Goal: Task Accomplishment & Management: Manage account settings

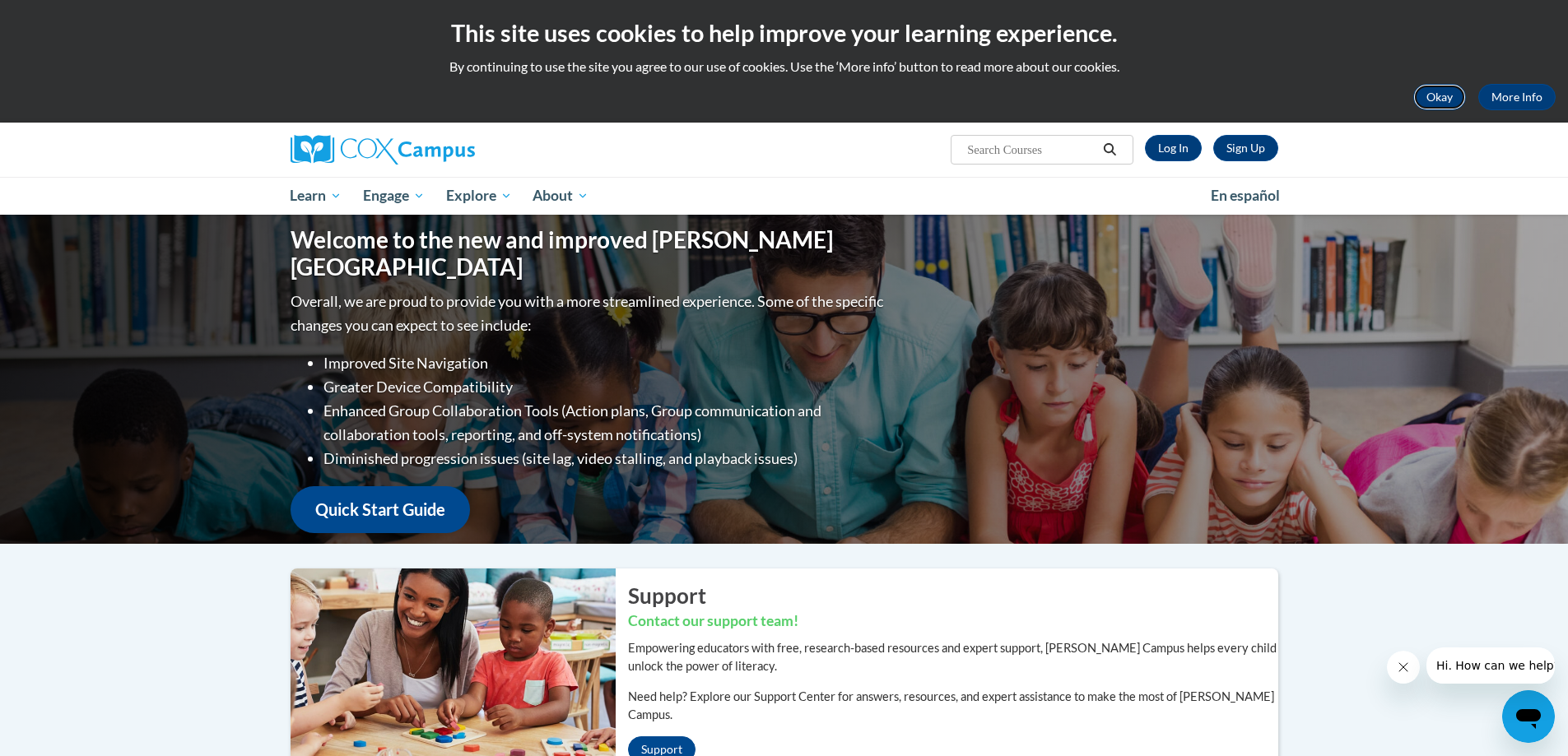
click at [1427, 96] on button "Okay" at bounding box center [1440, 96] width 53 height 26
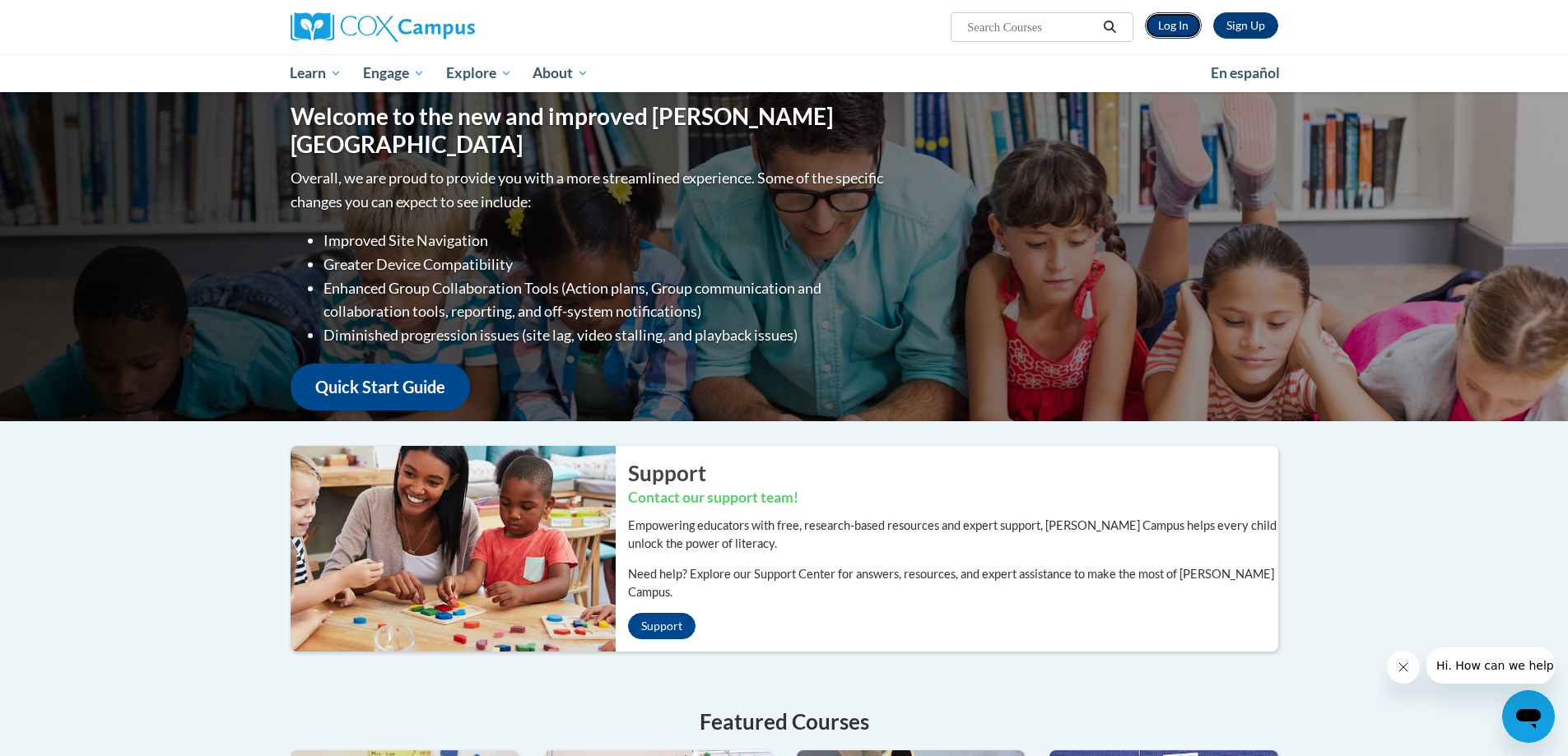
click at [1164, 20] on link "Log In" at bounding box center [1174, 25] width 57 height 26
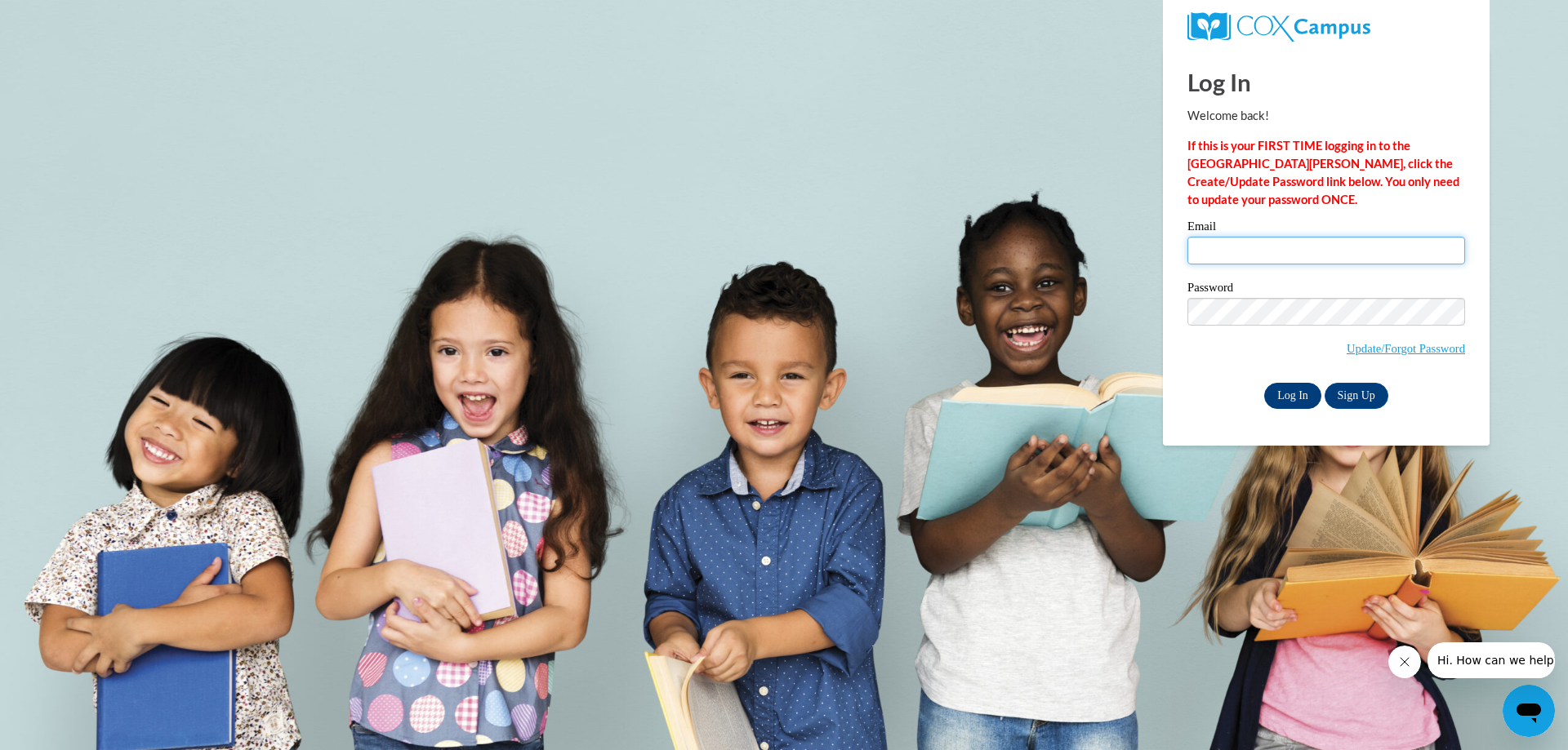
type input "B.f.parker2012@gmail.com"
click at [1289, 398] on input "Log In" at bounding box center [1293, 395] width 58 height 26
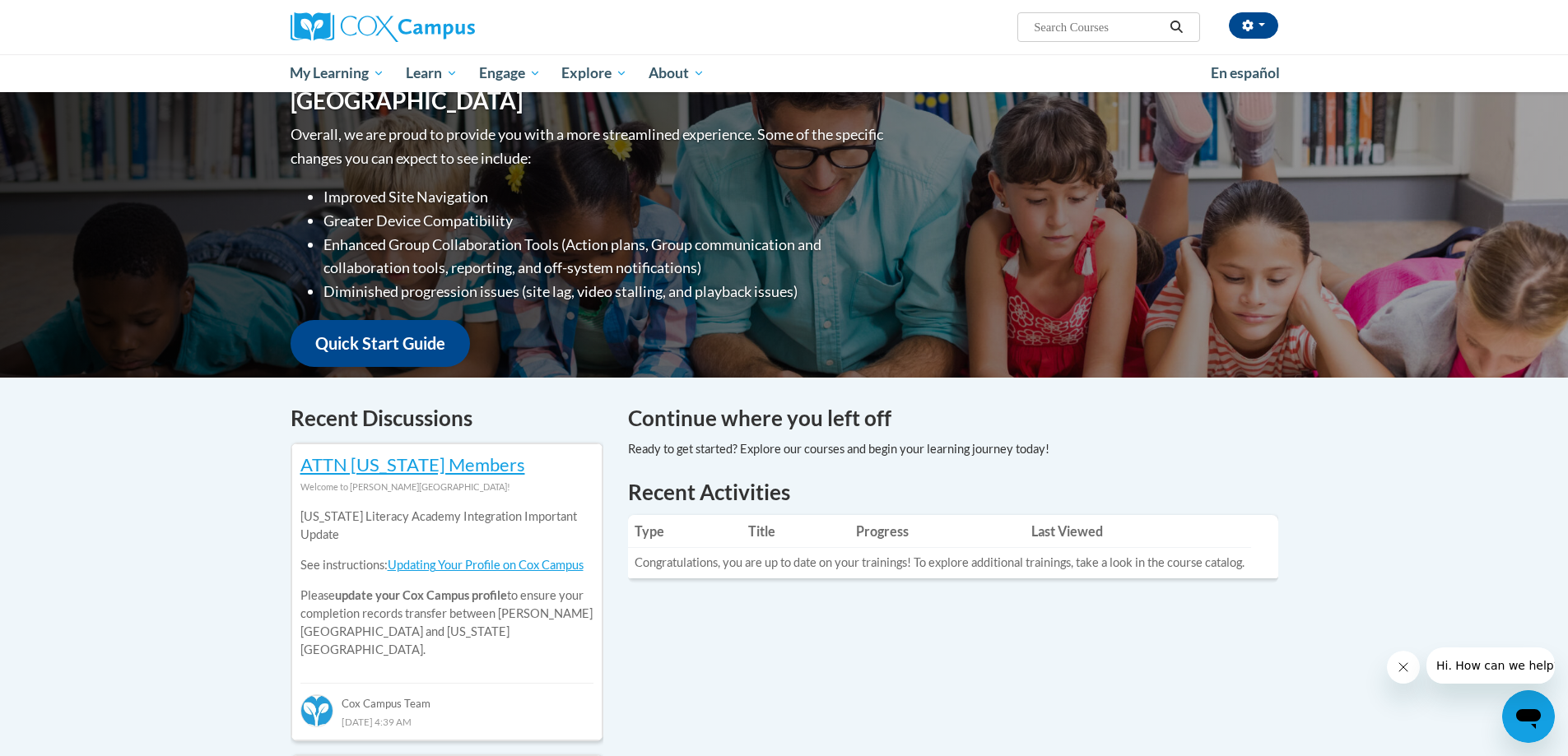
scroll to position [247, 0]
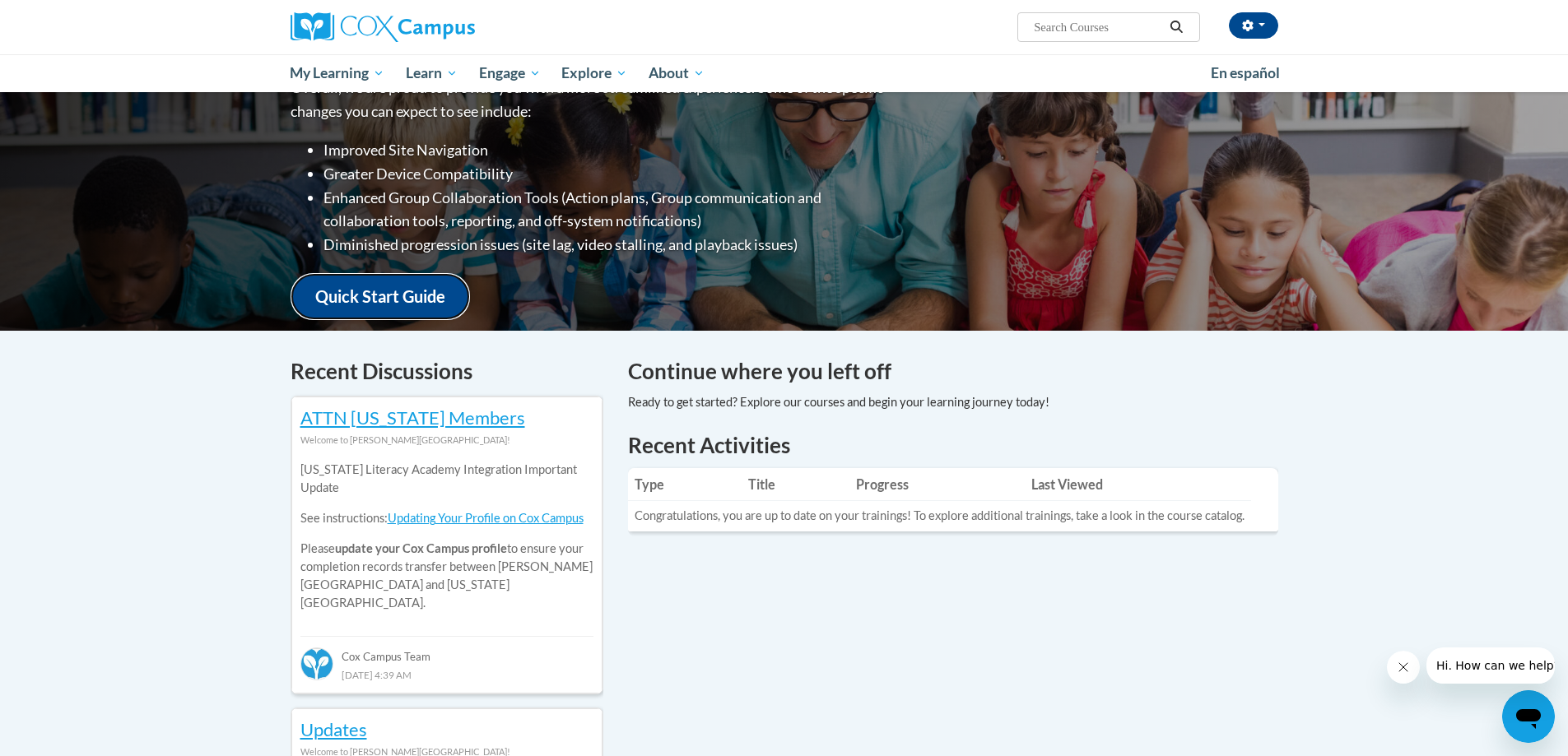
click at [383, 285] on link "Quick Start Guide" at bounding box center [380, 296] width 179 height 47
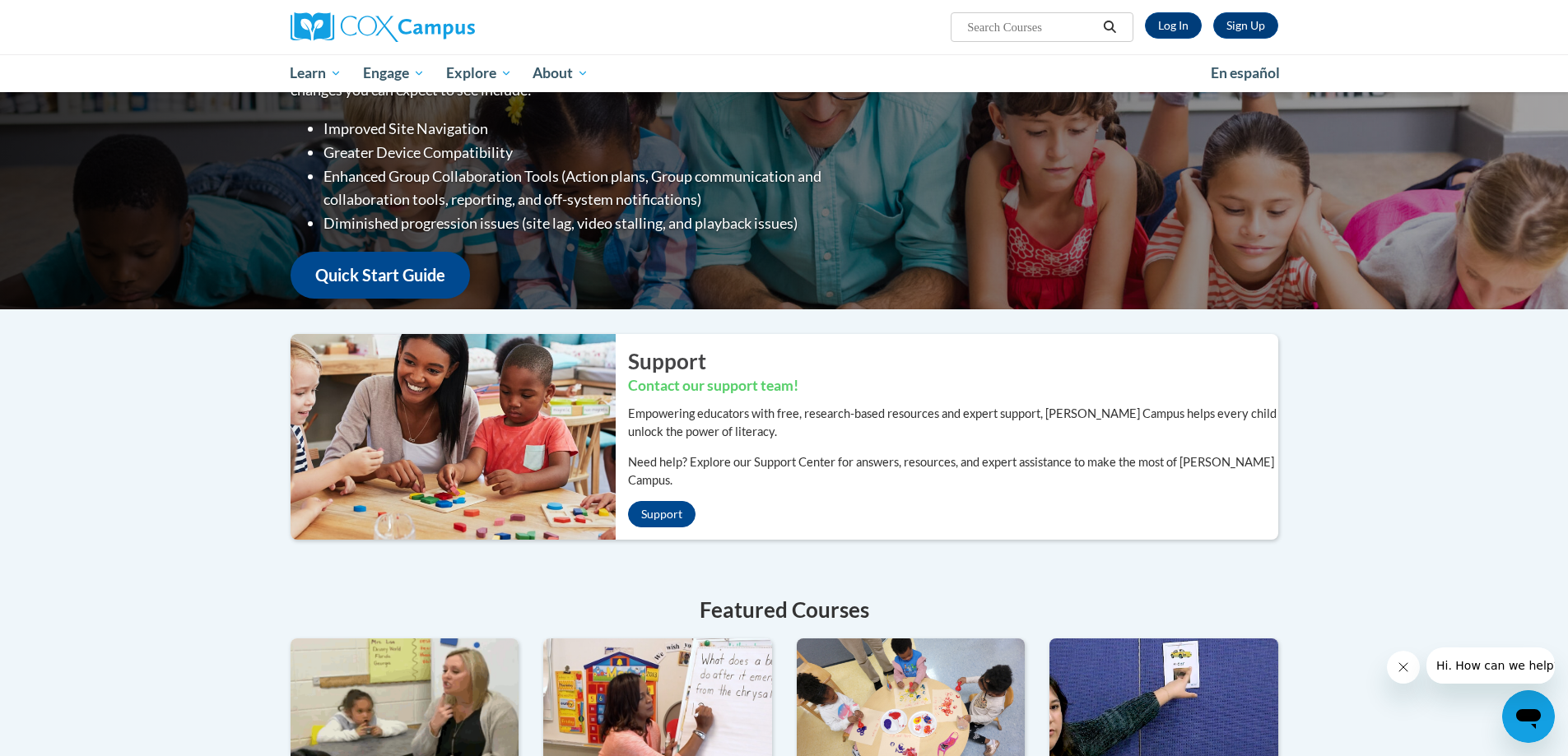
scroll to position [165, 0]
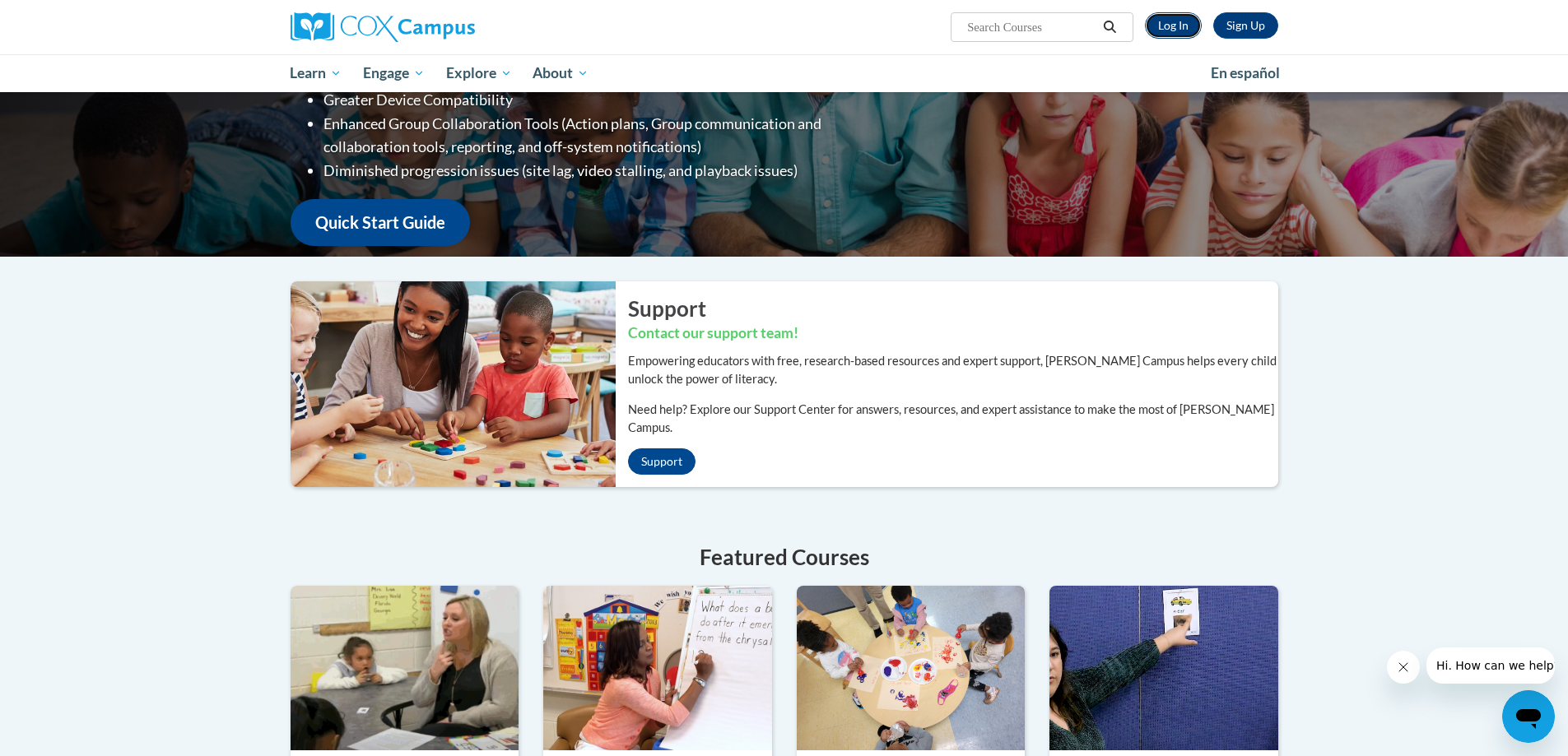
click at [1172, 24] on link "Log In" at bounding box center [1174, 25] width 57 height 26
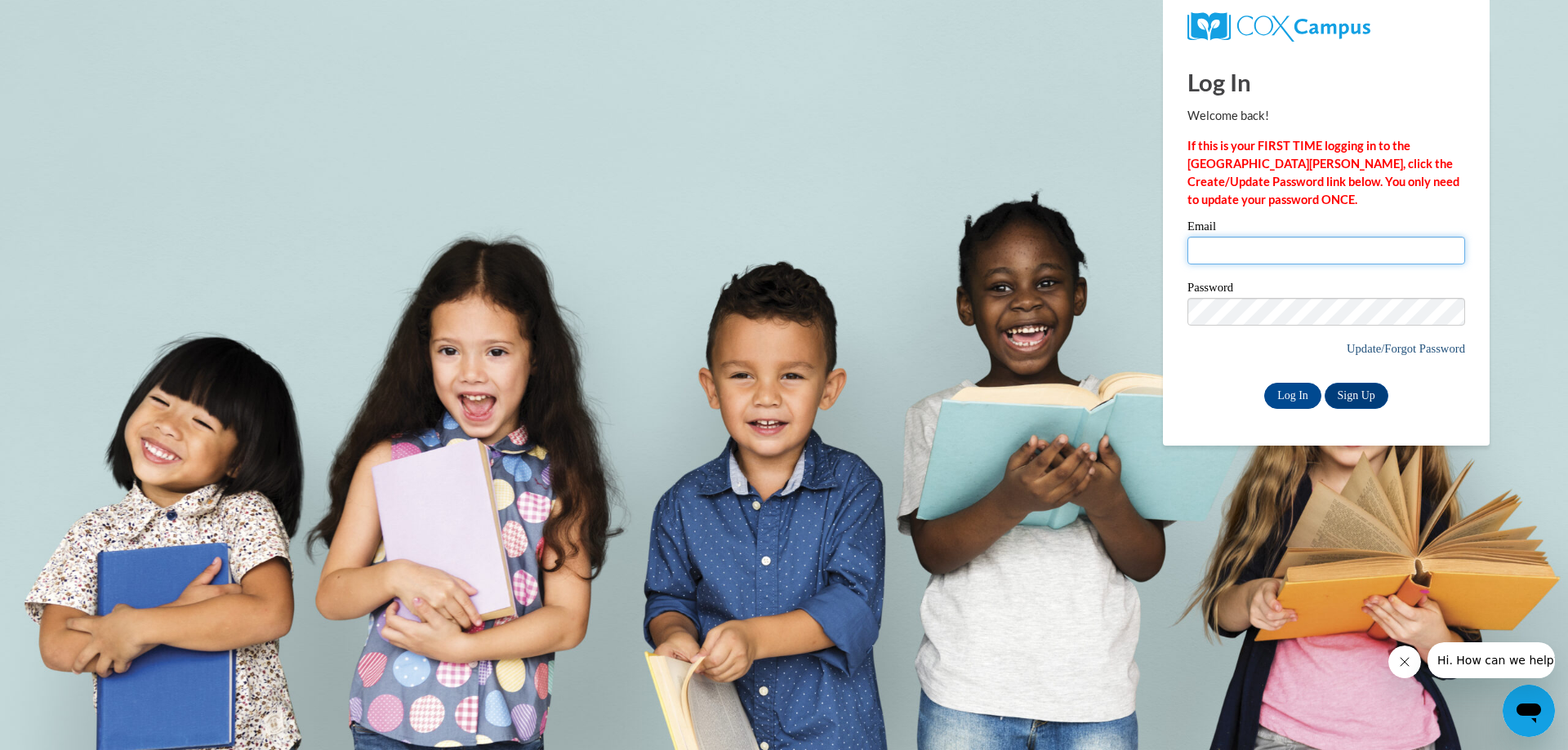
type input "[EMAIL_ADDRESS][DOMAIN_NAME]"
click at [1394, 349] on link "Update/Forgot Password" at bounding box center [1406, 348] width 119 height 13
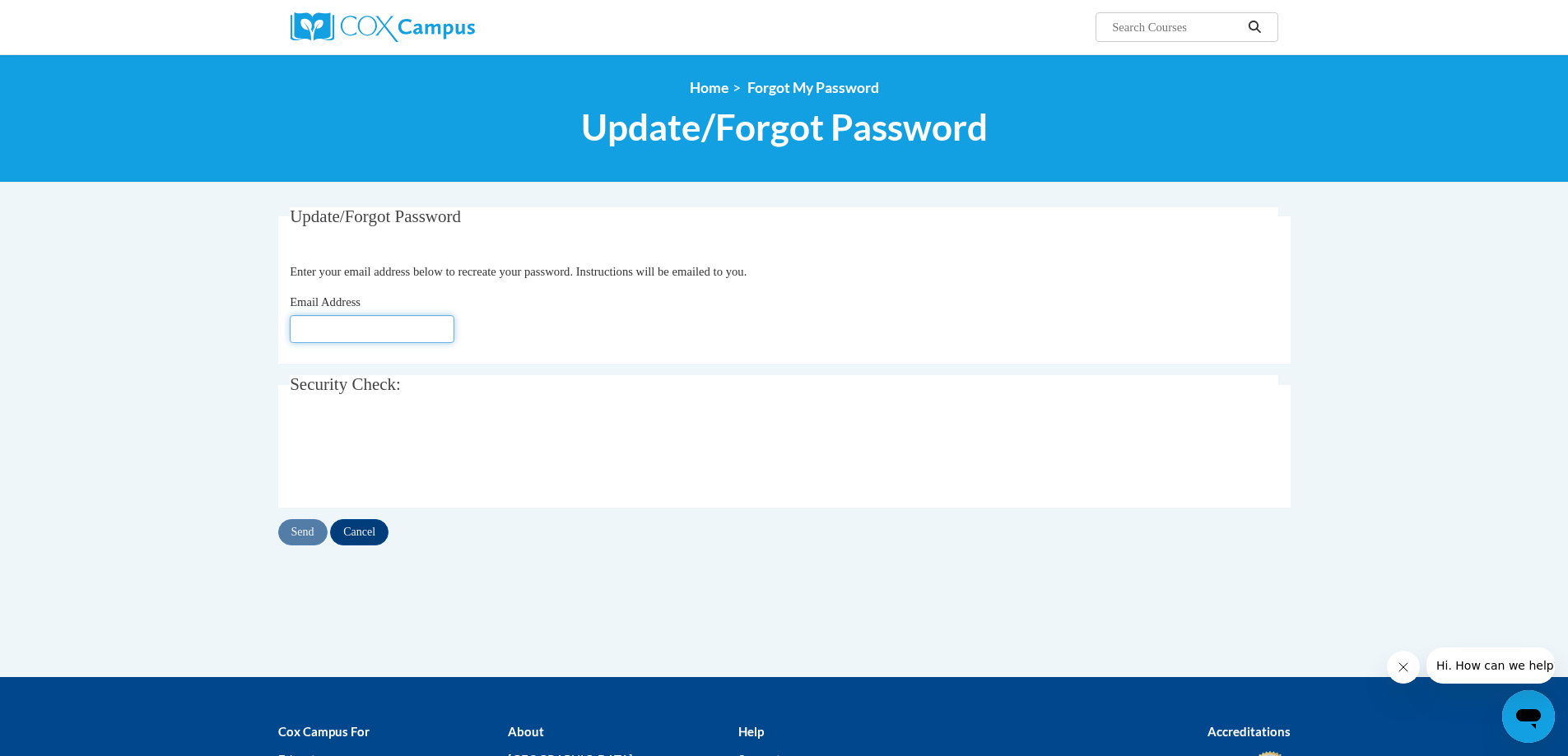
click at [331, 335] on input "Email Address" at bounding box center [372, 329] width 165 height 28
type input "[EMAIL_ADDRESS][DOMAIN_NAME]"
click at [306, 531] on input "Send" at bounding box center [303, 532] width 50 height 26
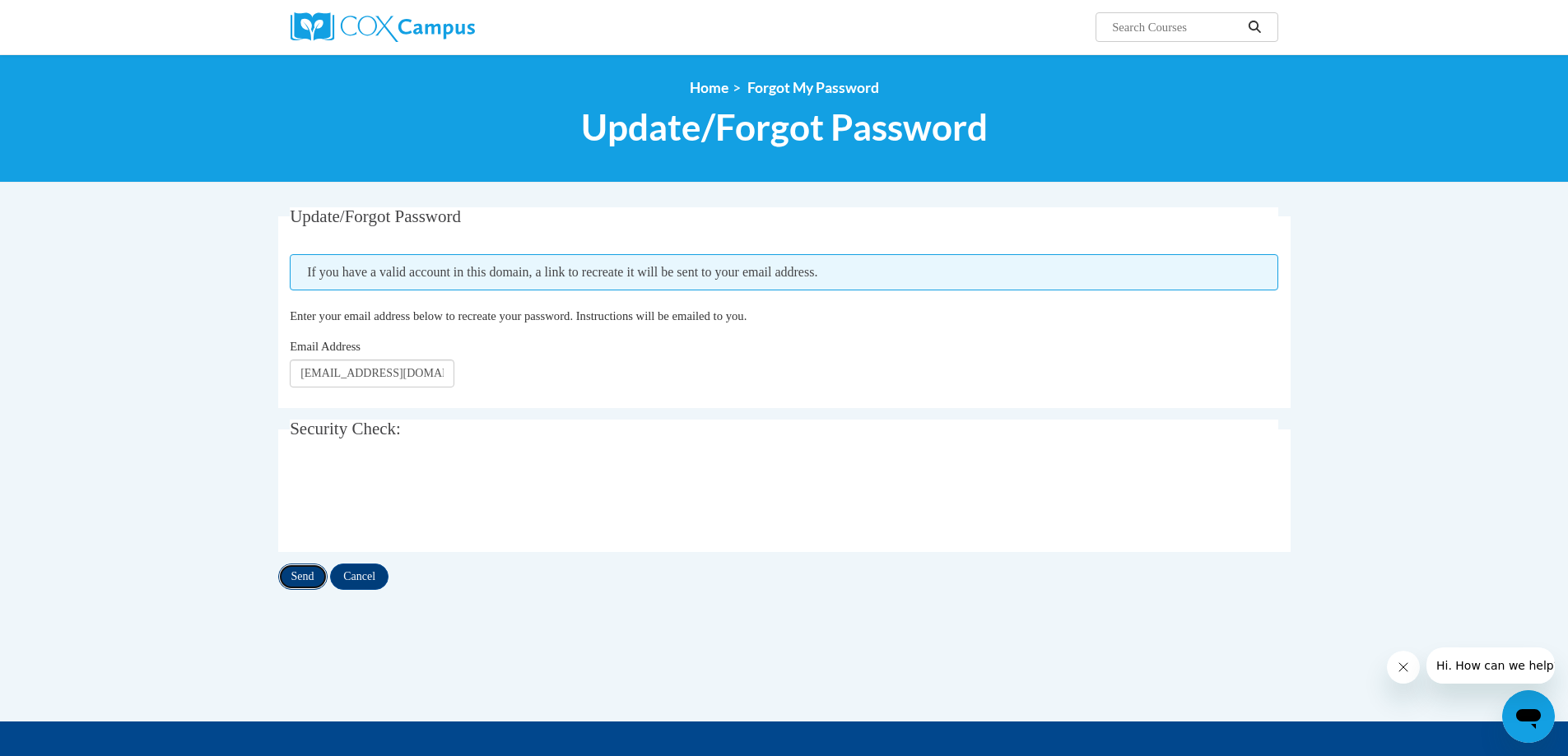
click at [305, 580] on input "Send" at bounding box center [303, 577] width 50 height 26
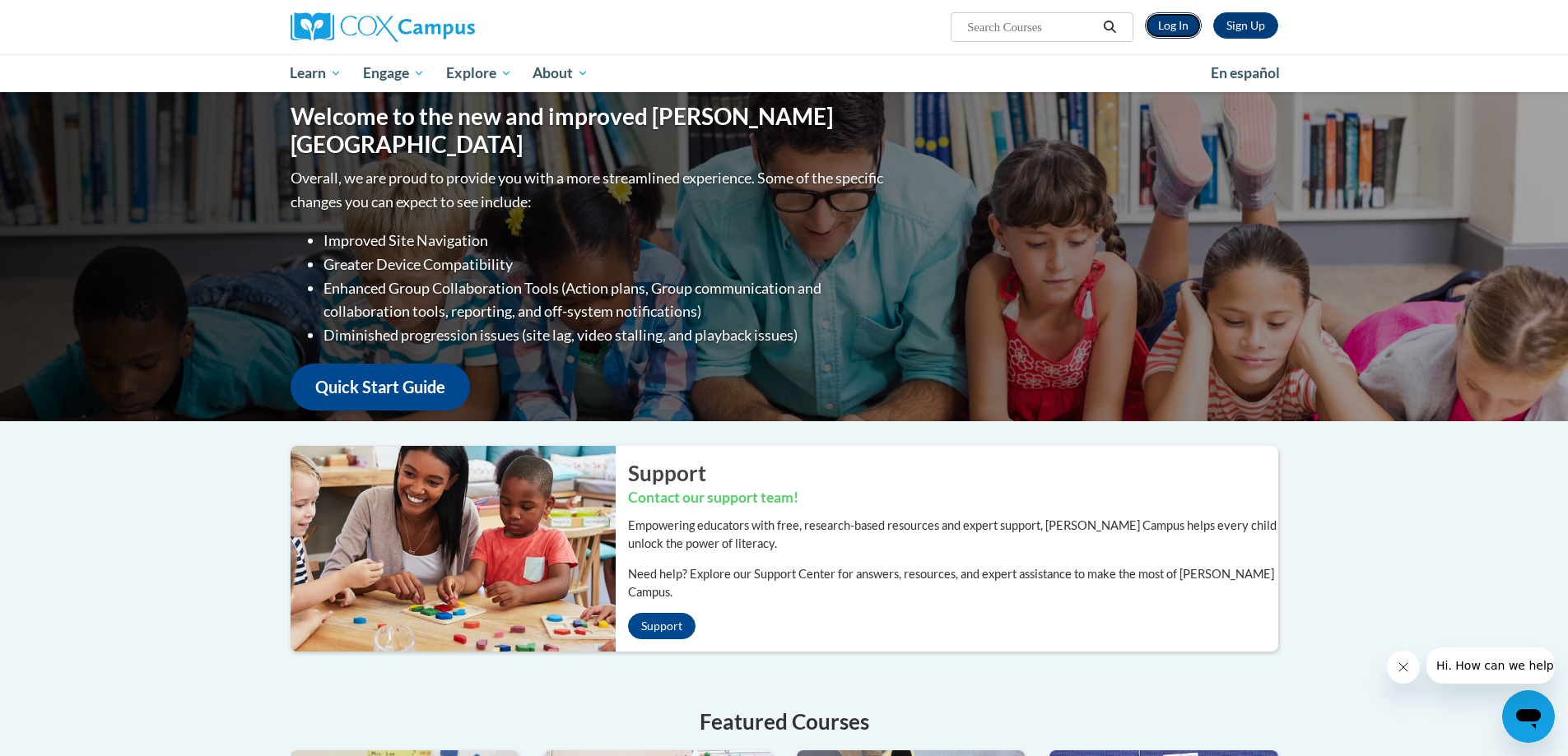
click at [1174, 24] on link "Log In" at bounding box center [1174, 25] width 57 height 26
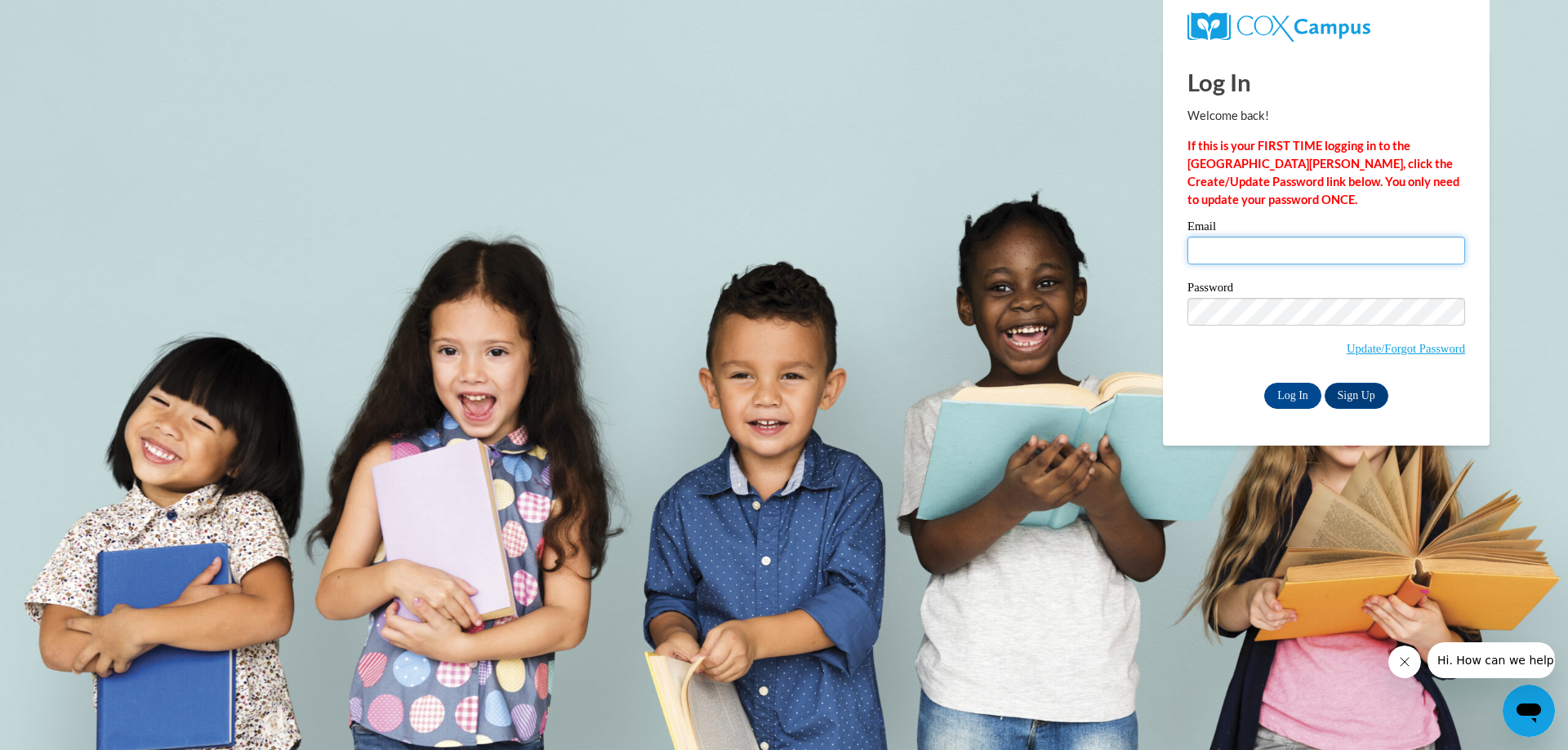
type input "B.f.parker2012@gmail.com"
click at [1264, 394] on input "Log In" at bounding box center [1293, 395] width 58 height 26
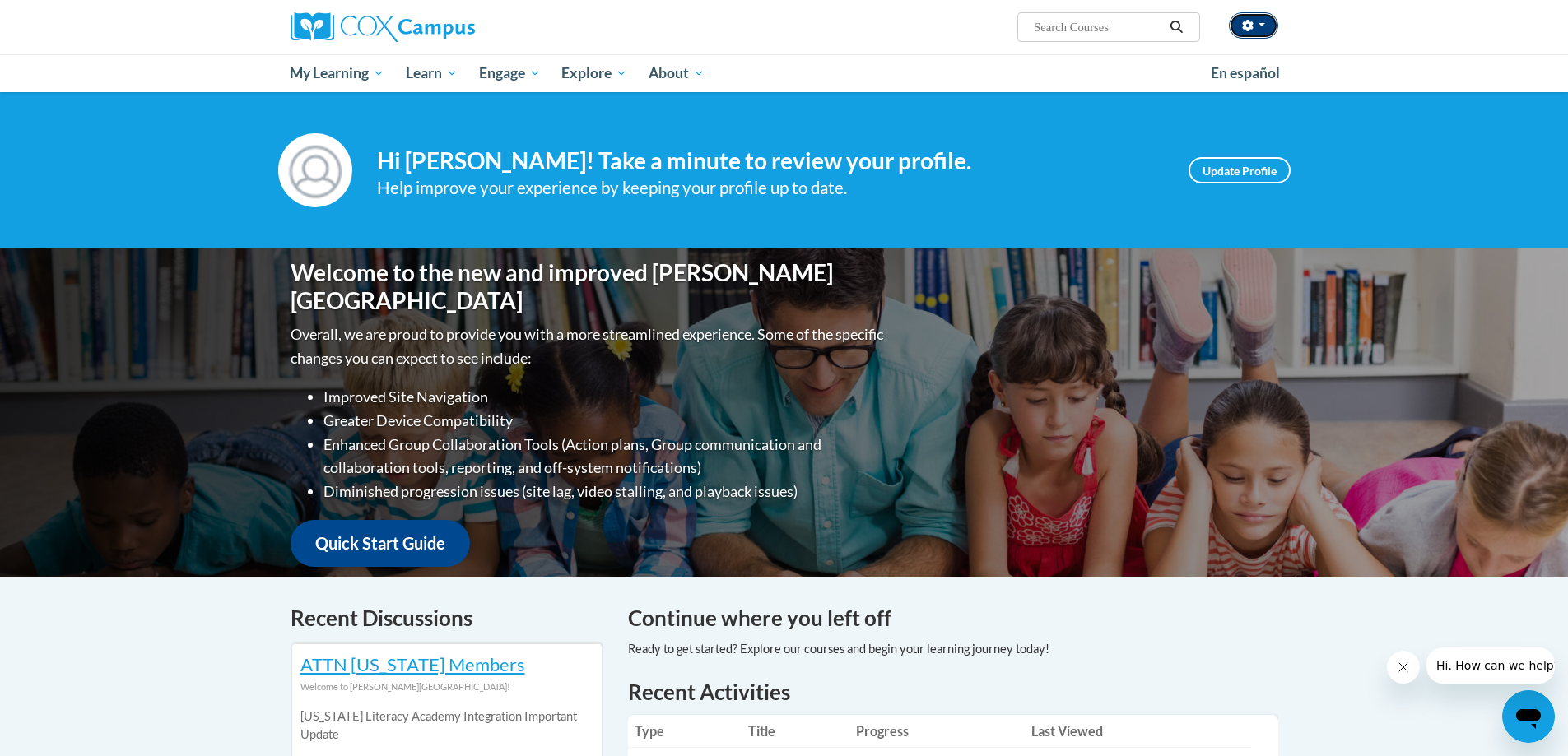
click at [1264, 24] on span "button" at bounding box center [1262, 25] width 7 height 3
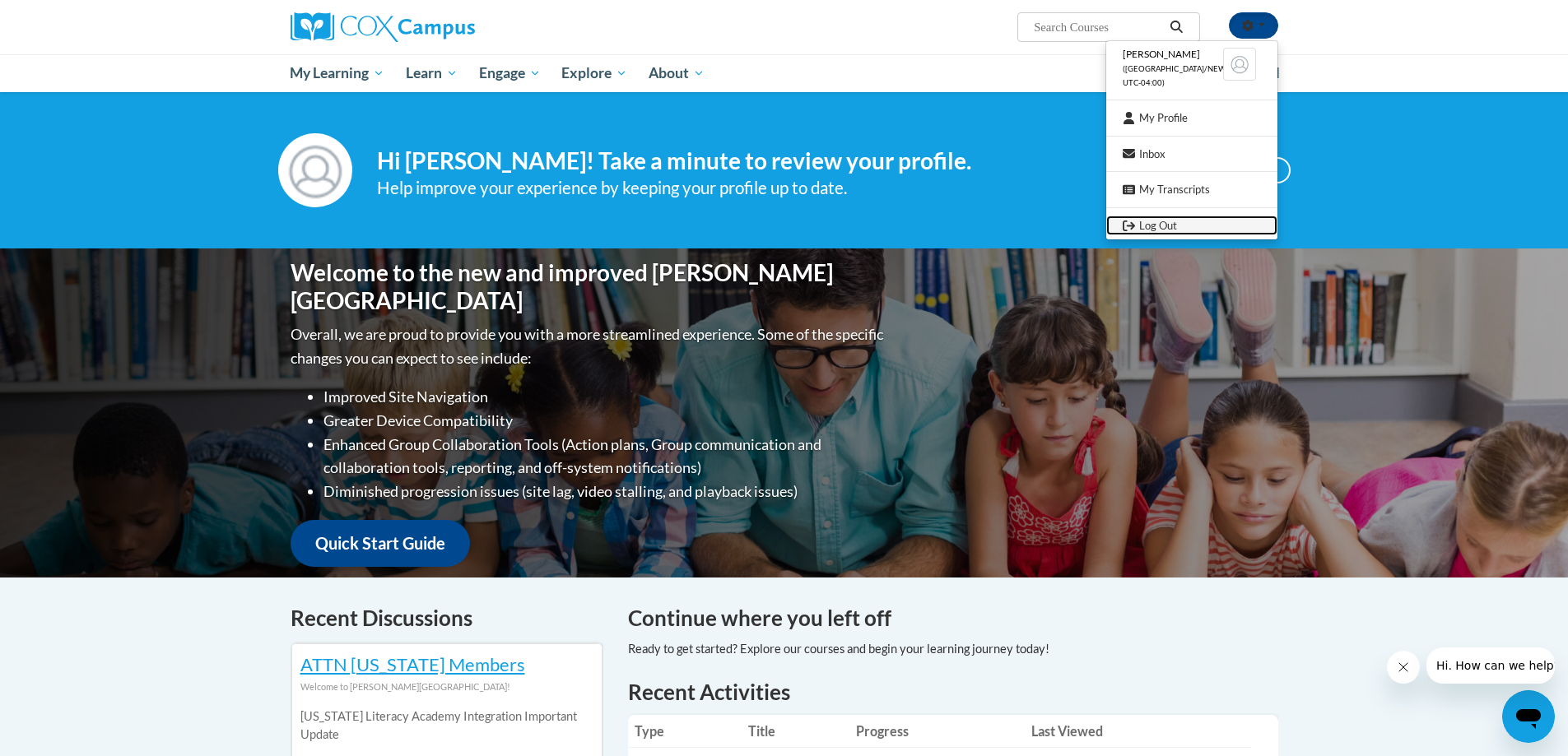
click at [1158, 229] on link "Log Out" at bounding box center [1192, 226] width 172 height 20
